Goal: Task Accomplishment & Management: Manage account settings

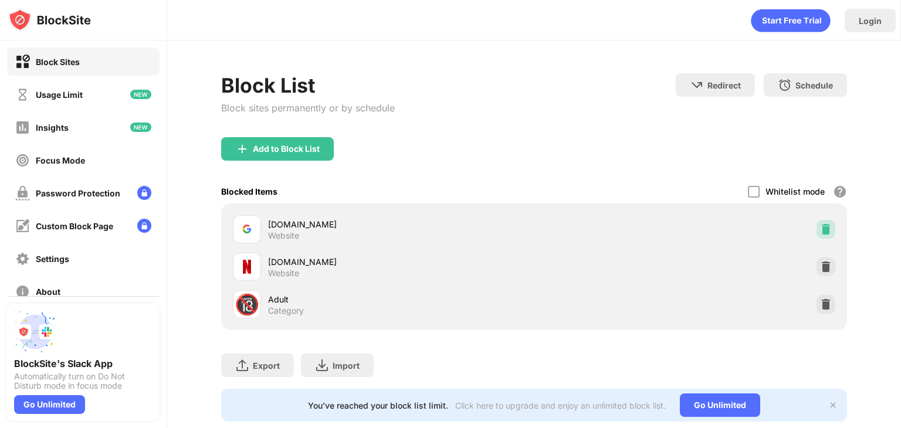
click at [820, 233] on img at bounding box center [826, 229] width 12 height 12
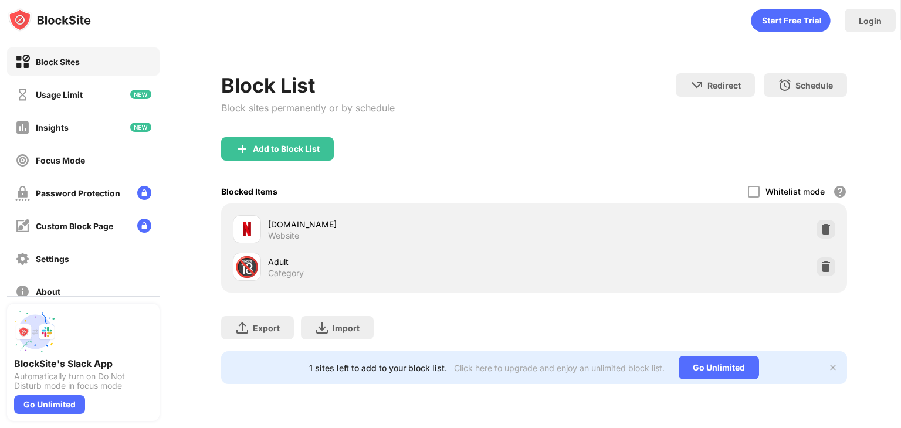
click at [477, 123] on div "Block List Block sites permanently or by schedule Redirect Choose a site to be …" at bounding box center [534, 105] width 626 height 64
